Goal: Information Seeking & Learning: Learn about a topic

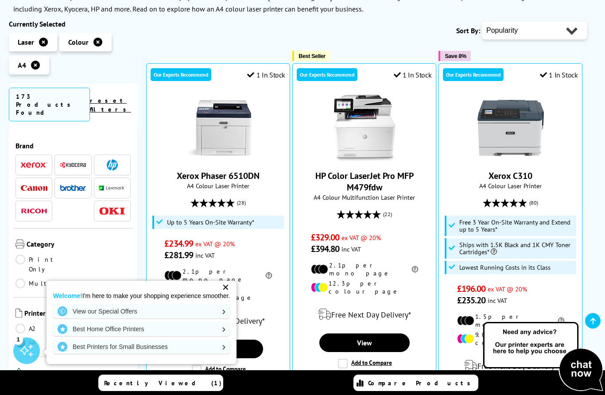
scroll to position [155, 0]
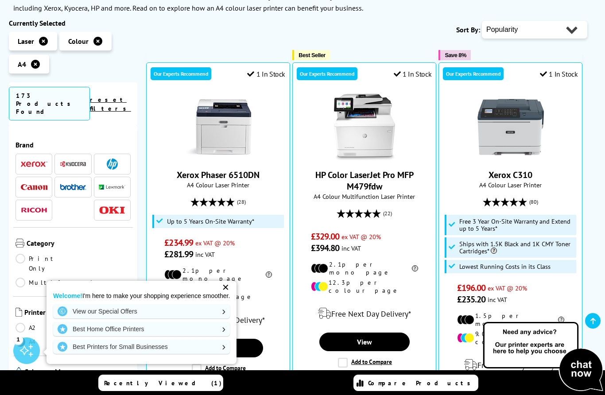
click at [360, 135] on img at bounding box center [364, 127] width 66 height 66
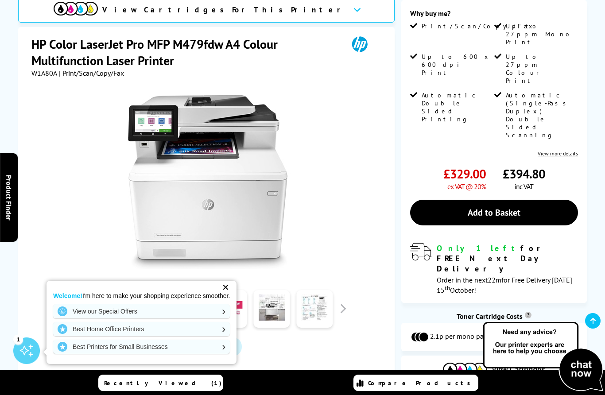
scroll to position [150, 0]
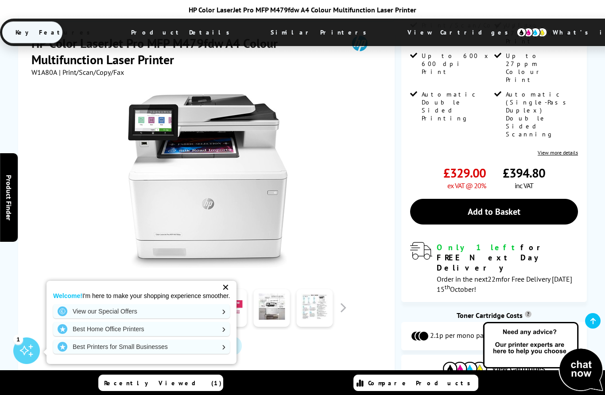
click at [231, 294] on div "✕" at bounding box center [225, 287] width 12 height 12
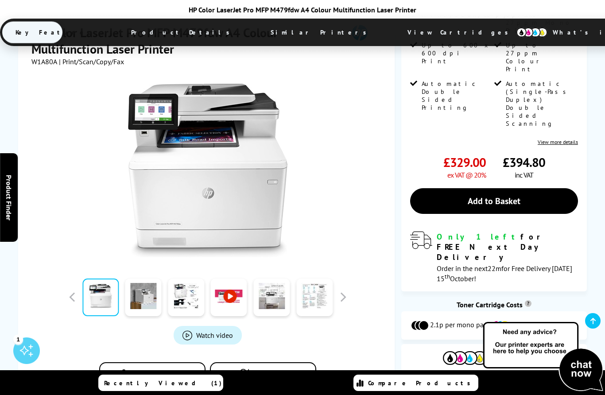
scroll to position [159, 0]
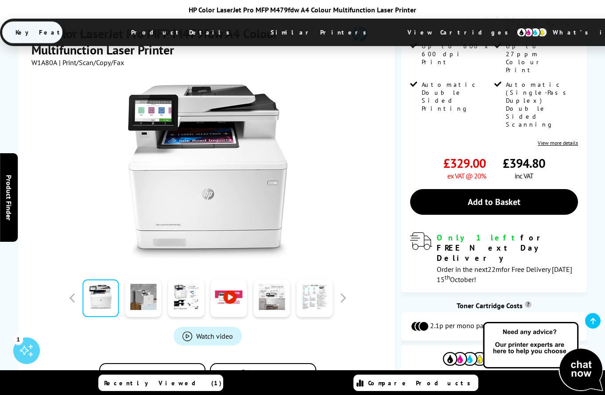
click at [163, 28] on span "Product Details" at bounding box center [183, 32] width 130 height 21
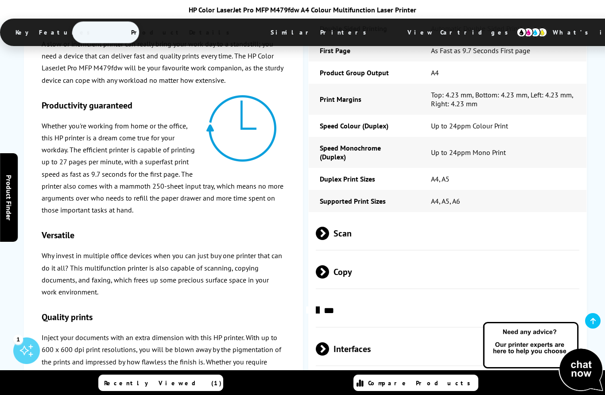
scroll to position [1295, 0]
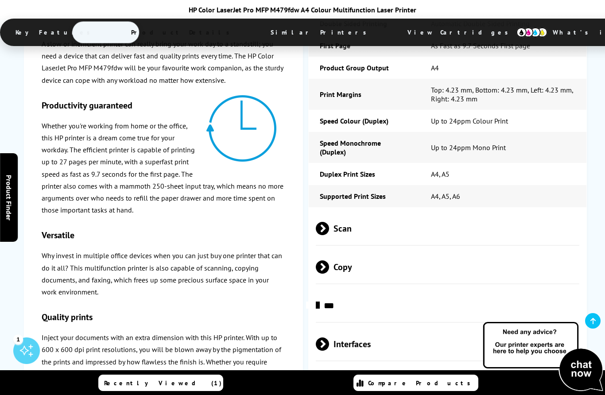
click at [299, 268] on div "A slow or inefficient printer can really bring your work day to a standstill; y…" at bounding box center [163, 369] width 279 height 698
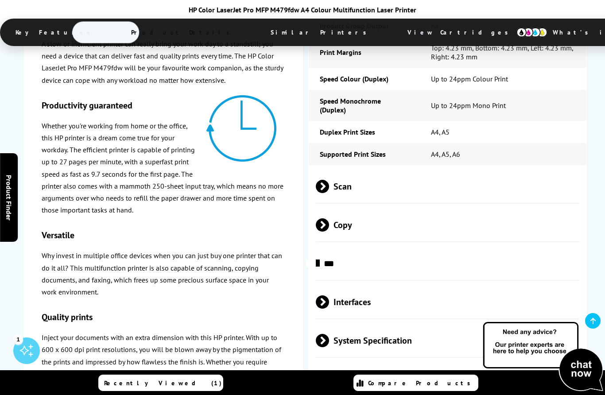
scroll to position [1338, 0]
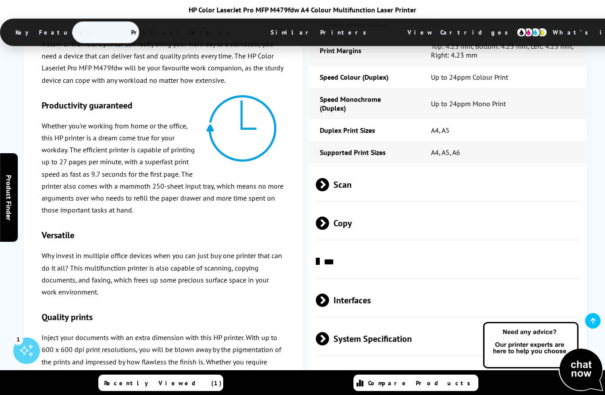
click at [329, 345] on span at bounding box center [329, 338] width 0 height 13
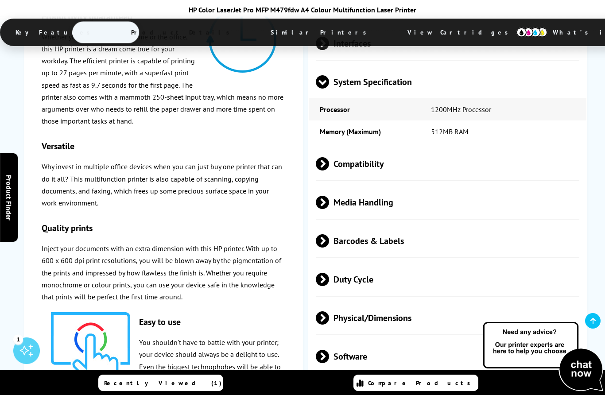
scroll to position [1597, 0]
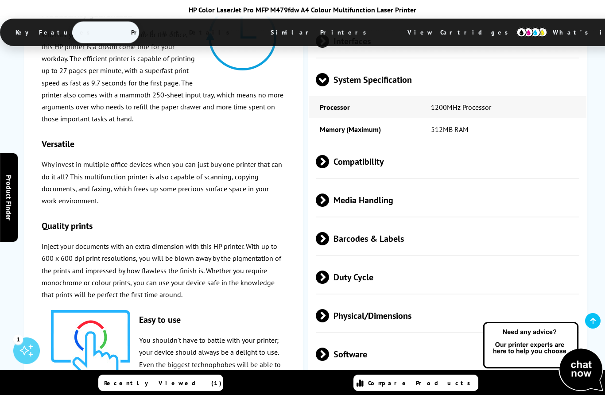
click at [324, 178] on span "Compatibility" at bounding box center [448, 161] width 264 height 33
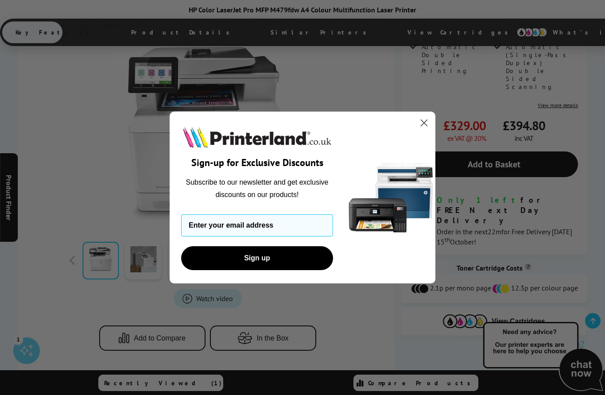
scroll to position [197, 0]
click at [425, 121] on icon "Close dialog" at bounding box center [424, 123] width 6 height 6
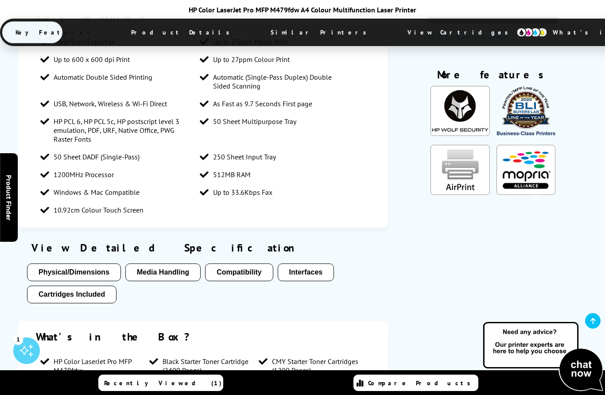
scroll to position [610, 0]
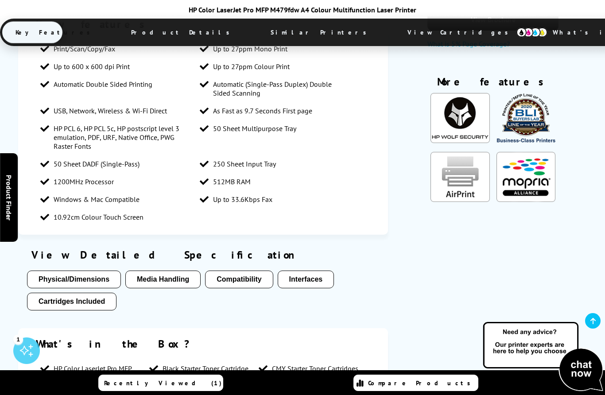
click at [160, 288] on button "Media Handling" at bounding box center [162, 280] width 75 height 18
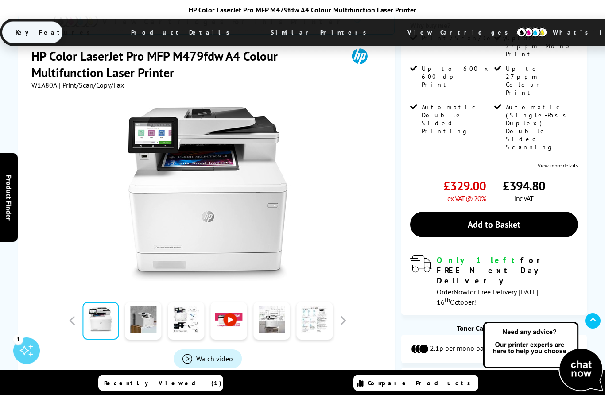
scroll to position [0, 0]
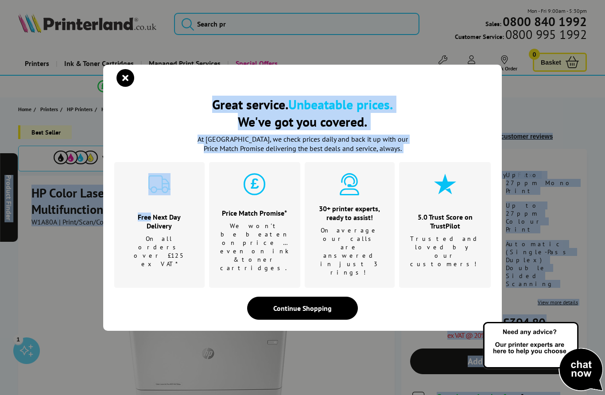
click at [129, 87] on icon "close modal" at bounding box center [125, 78] width 18 height 18
